Goal: Task Accomplishment & Management: Manage account settings

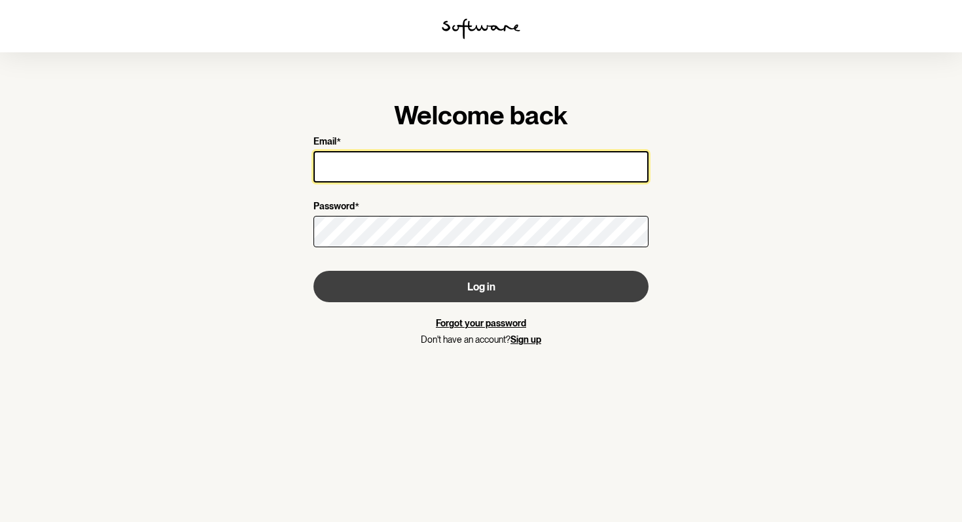
type input "[EMAIL_ADDRESS][DOMAIN_NAME]"
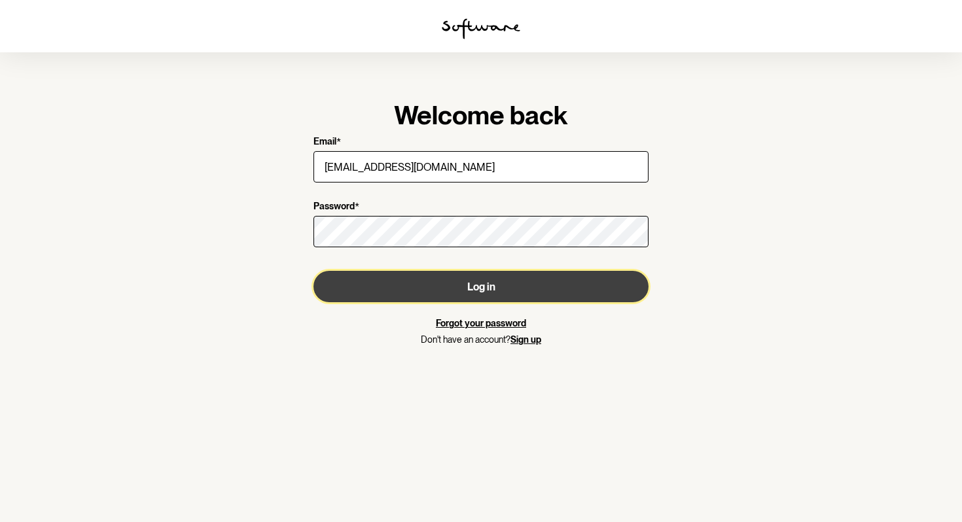
click at [403, 281] on button "Log in" at bounding box center [480, 286] width 335 height 31
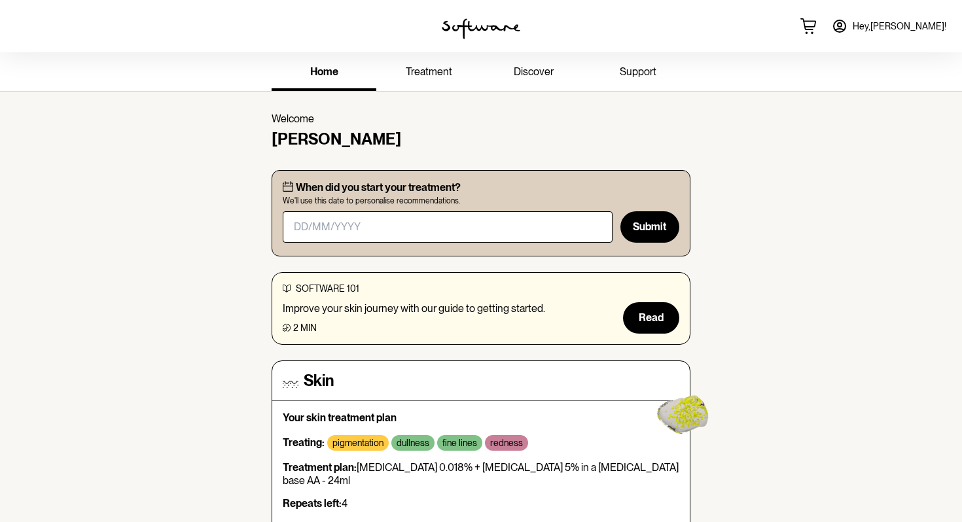
click at [429, 80] on link "treatment" at bounding box center [428, 73] width 105 height 36
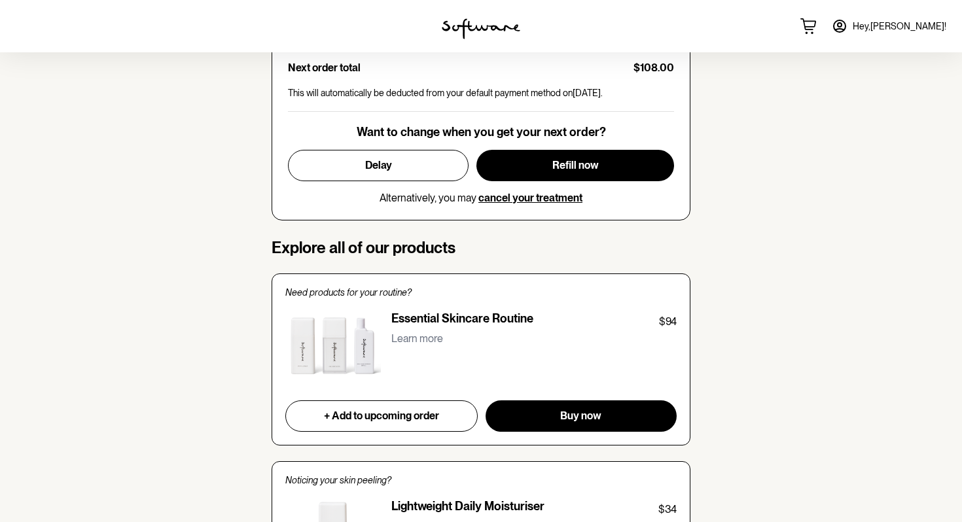
scroll to position [758, 0]
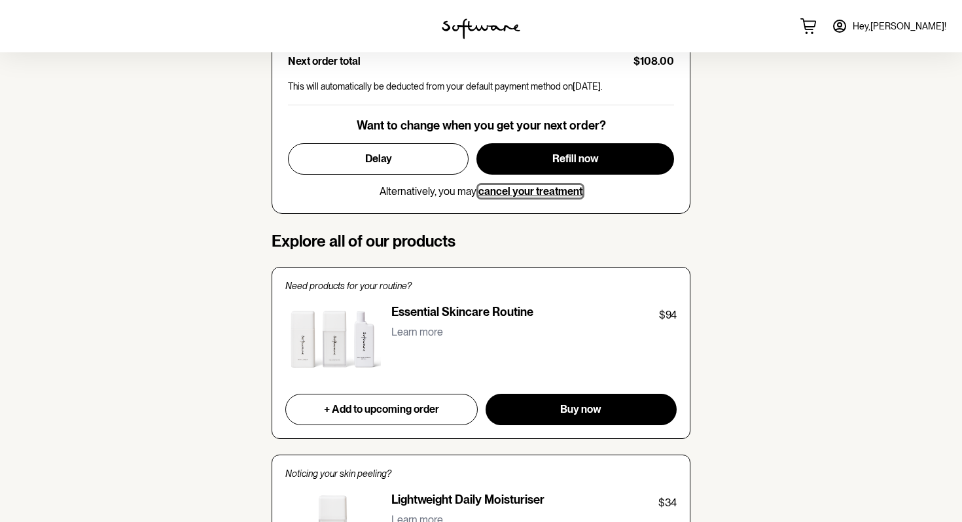
click at [521, 188] on span "cancel your treatment" at bounding box center [530, 191] width 104 height 12
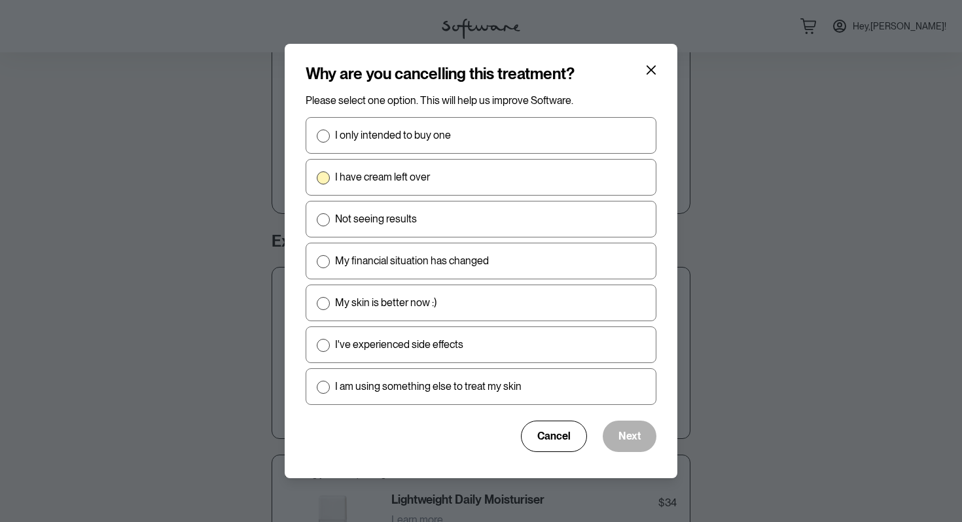
click at [453, 169] on label "I have cream left over" at bounding box center [481, 177] width 351 height 37
click at [317, 177] on input "I have cream left over" at bounding box center [316, 177] width 1 height 1
radio input "true"
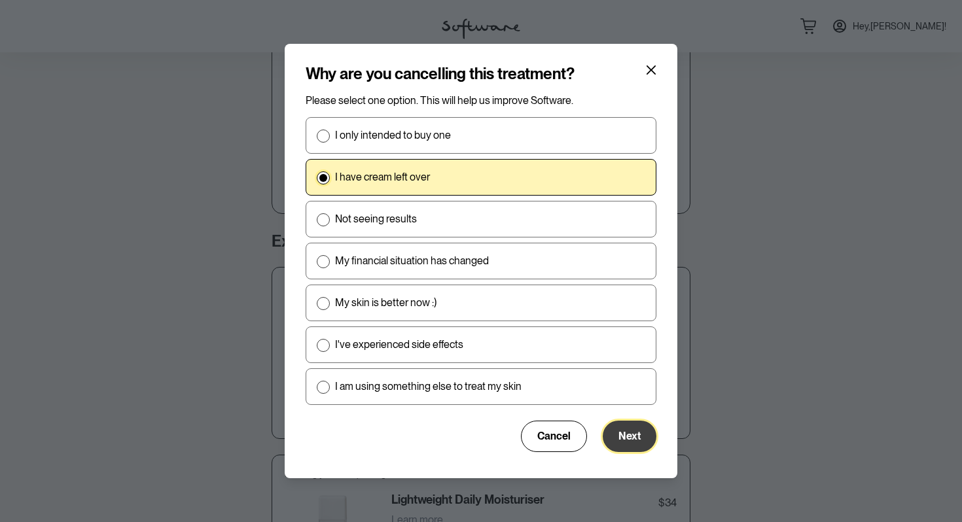
click at [629, 442] on span "Next" at bounding box center [629, 436] width 22 height 12
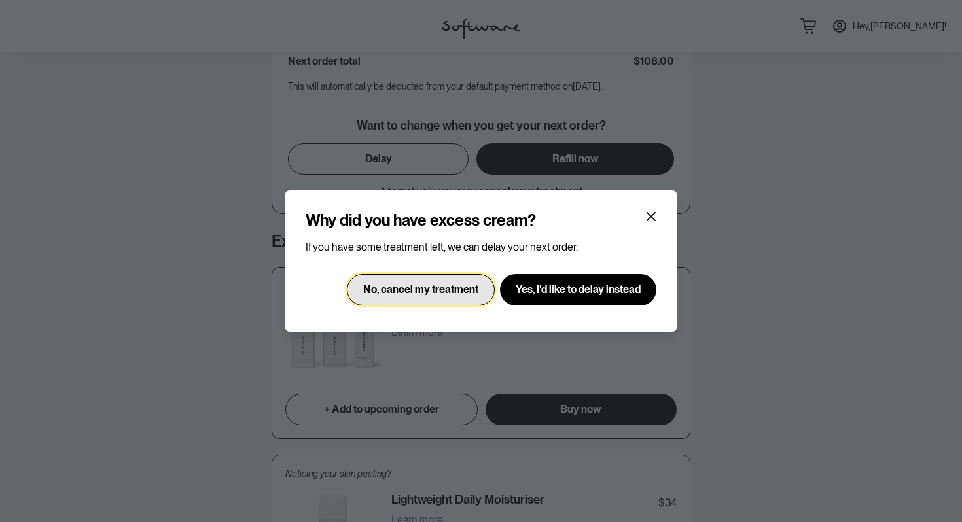
click at [456, 294] on span "No, cancel my treatment" at bounding box center [420, 289] width 115 height 12
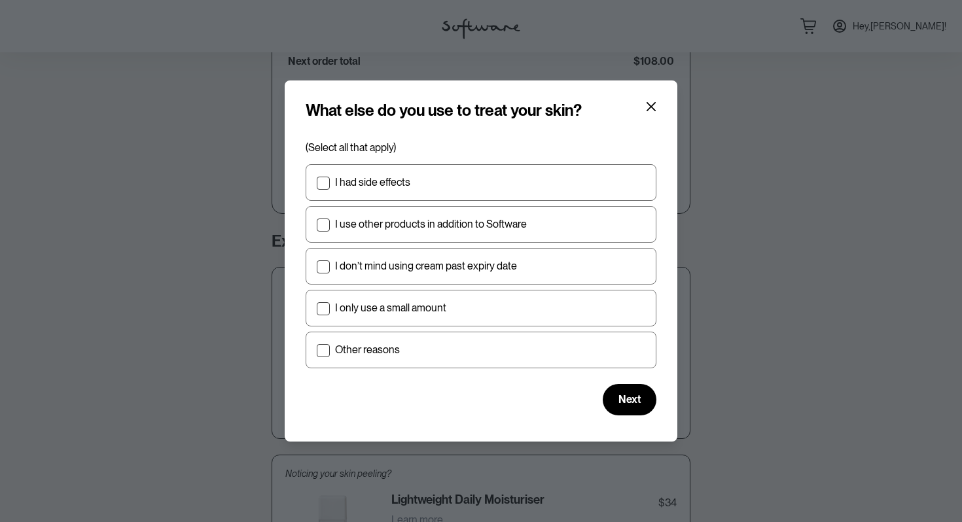
click at [456, 294] on label "I only use a small amount" at bounding box center [481, 308] width 351 height 37
click at [317, 308] on input "I only use a small amount" at bounding box center [316, 308] width 1 height 1
checkbox input "true"
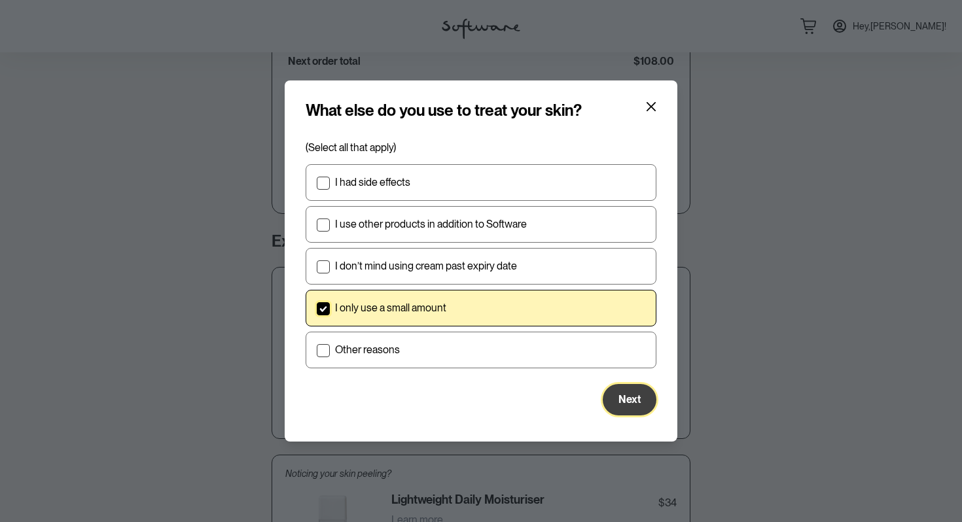
click at [633, 396] on span "Next" at bounding box center [629, 399] width 22 height 12
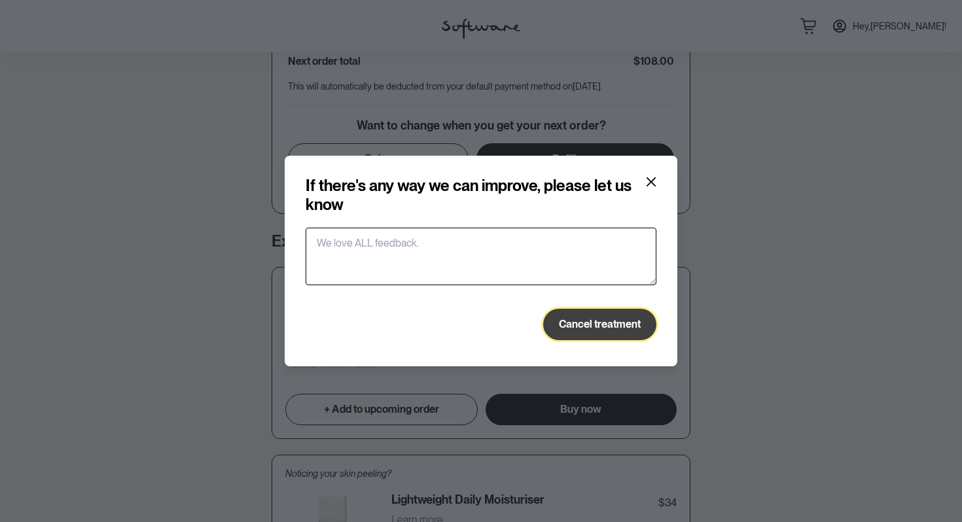
click at [594, 325] on span "Cancel treatment" at bounding box center [600, 324] width 82 height 12
